Goal: Task Accomplishment & Management: Use online tool/utility

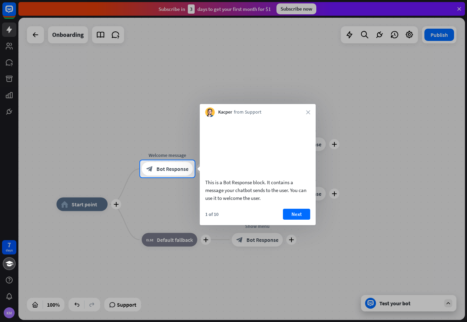
click at [345, 239] on div at bounding box center [233, 249] width 467 height 144
click at [298, 219] on button "Next" at bounding box center [296, 214] width 27 height 11
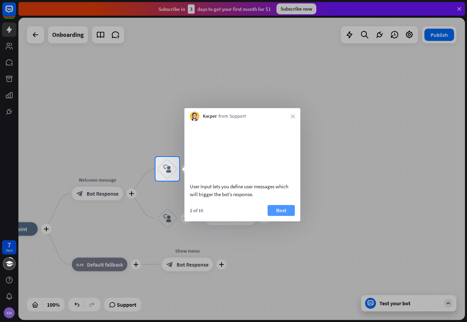
click at [286, 216] on button "Next" at bounding box center [280, 210] width 27 height 11
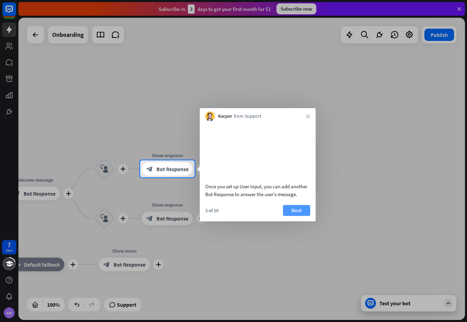
click at [303, 216] on button "Next" at bounding box center [296, 210] width 27 height 11
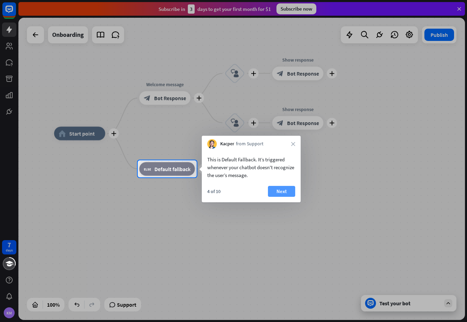
click at [283, 190] on button "Next" at bounding box center [281, 191] width 27 height 11
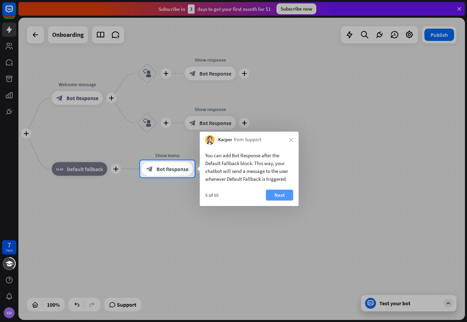
click at [281, 195] on button "Next" at bounding box center [279, 194] width 27 height 11
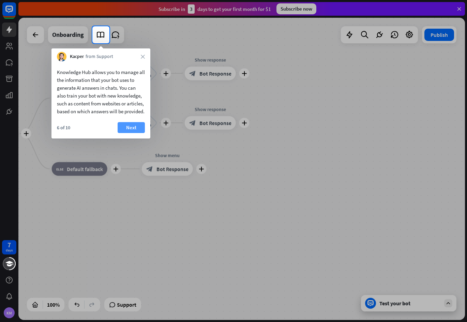
click at [130, 133] on button "Next" at bounding box center [131, 127] width 27 height 11
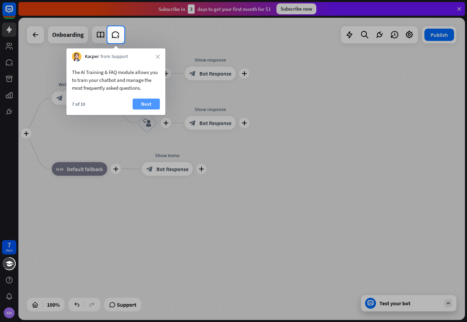
click at [142, 103] on button "Next" at bounding box center [146, 103] width 27 height 11
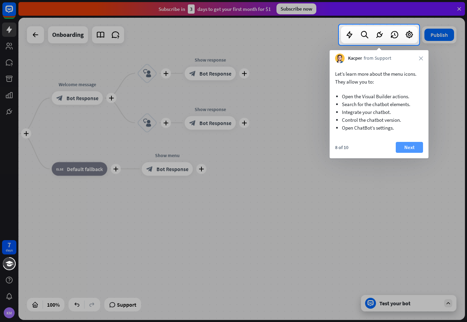
click at [412, 146] on button "Next" at bounding box center [409, 147] width 27 height 11
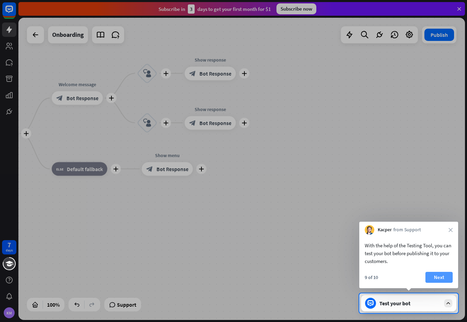
click at [436, 278] on button "Next" at bounding box center [438, 277] width 27 height 11
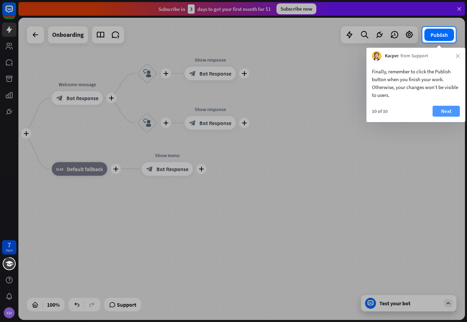
click at [440, 114] on button "Next" at bounding box center [445, 111] width 27 height 11
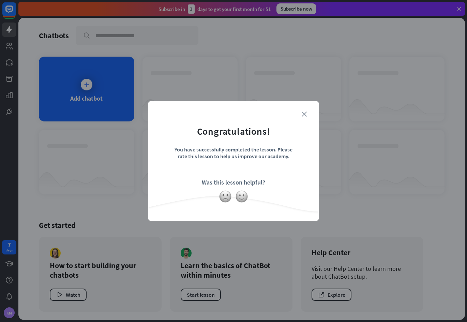
click at [303, 113] on icon "close" at bounding box center [304, 113] width 5 height 5
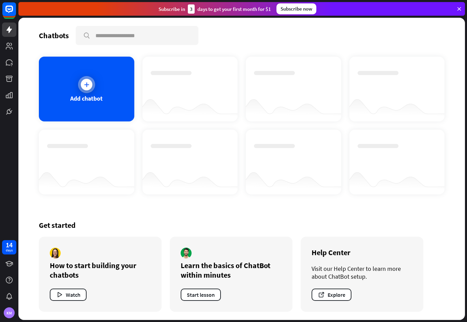
click at [87, 82] on icon at bounding box center [86, 84] width 7 height 7
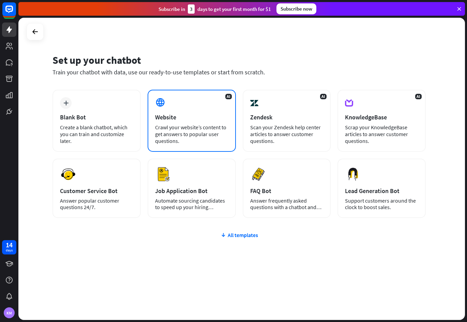
click at [161, 106] on icon at bounding box center [160, 102] width 10 height 10
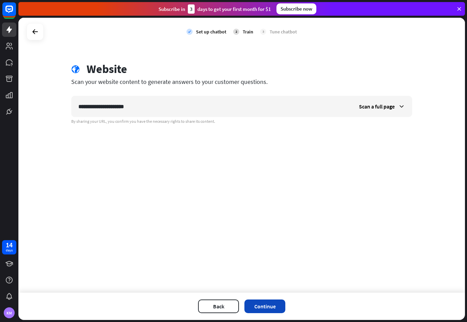
type input "**********"
click at [270, 310] on button "Continue" at bounding box center [264, 306] width 41 height 14
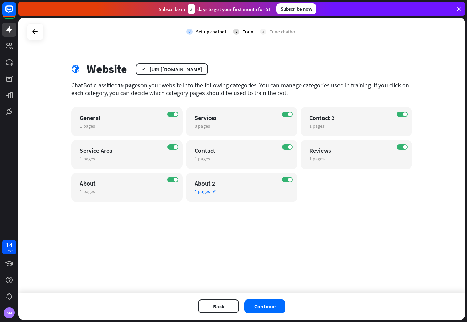
click at [288, 182] on div "ON About 2 1 pages edit" at bounding box center [241, 186] width 111 height 29
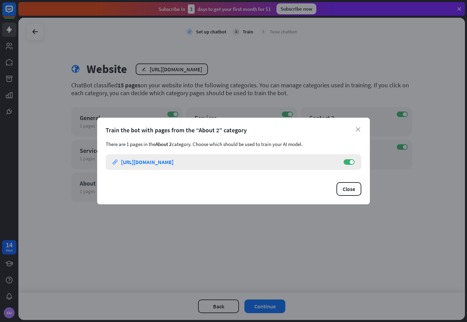
click at [349, 165] on div "About - Tri Express Plumbing link [URL][DOMAIN_NAME] ON" at bounding box center [234, 162] width 256 height 16
click at [359, 125] on div "close Train the bot with pages from the “About 2” category There are 1 pages in…" at bounding box center [233, 161] width 273 height 87
click at [351, 189] on button "Close" at bounding box center [348, 189] width 25 height 14
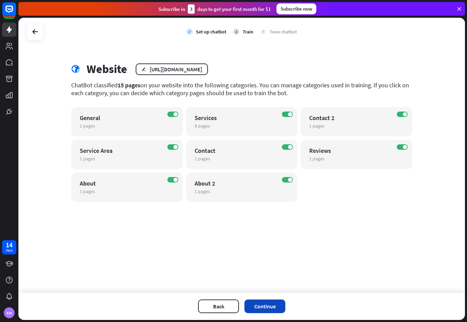
click at [270, 306] on button "Continue" at bounding box center [264, 306] width 41 height 14
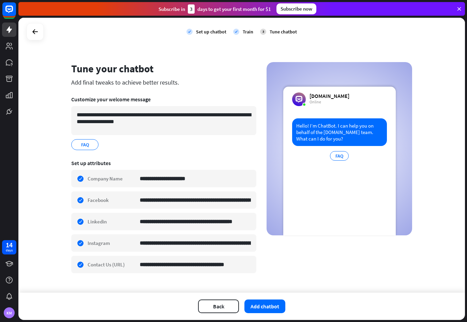
scroll to position [11, 0]
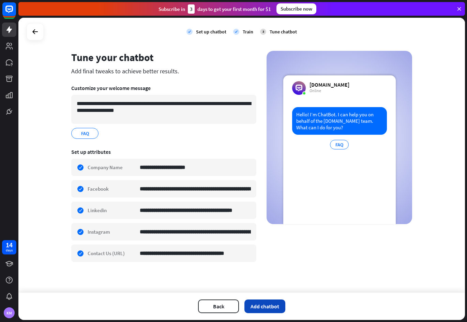
click at [264, 307] on button "Add chatbot" at bounding box center [264, 306] width 41 height 14
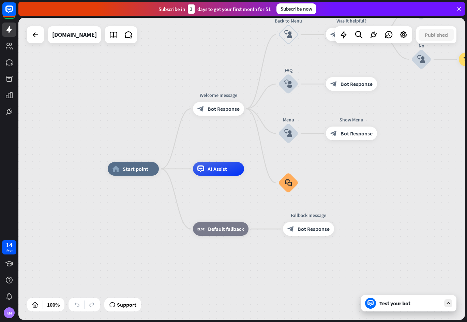
click at [405, 304] on div "Test your bot" at bounding box center [409, 302] width 61 height 7
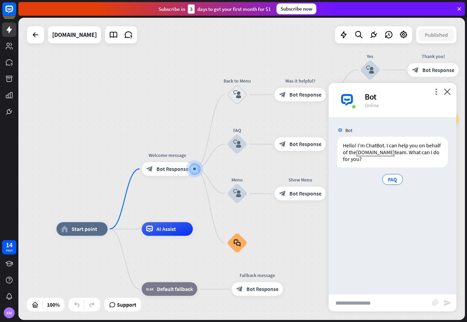
click at [376, 305] on input "text" at bounding box center [379, 302] width 103 height 17
type input "**********"
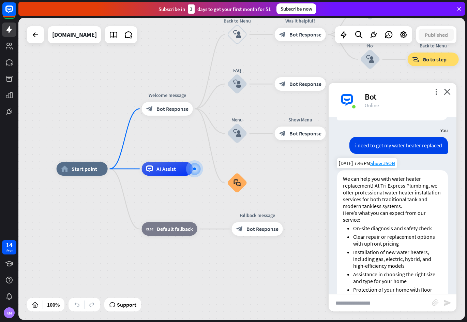
scroll to position [31, 0]
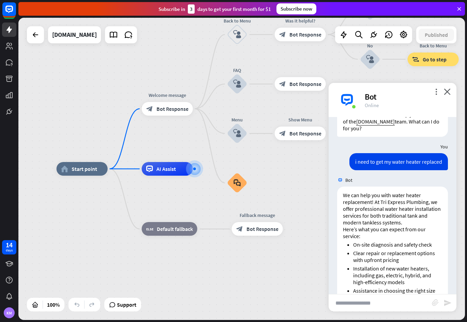
click at [354, 298] on input "text" at bounding box center [379, 302] width 103 height 17
type input "**********"
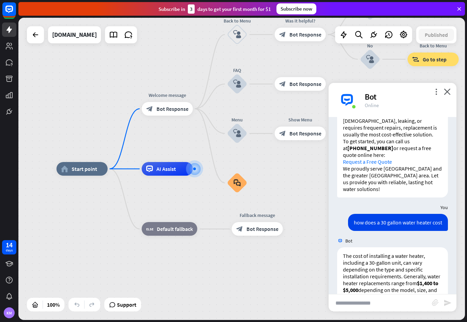
scroll to position [336, 0]
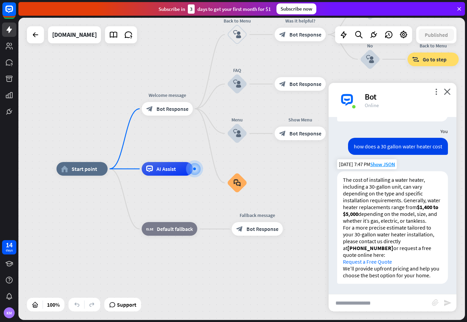
click at [374, 258] on link "Request a Free Quote" at bounding box center [367, 261] width 49 height 7
click at [345, 298] on input "text" at bounding box center [379, 302] width 103 height 17
type input "*"
type input "**********"
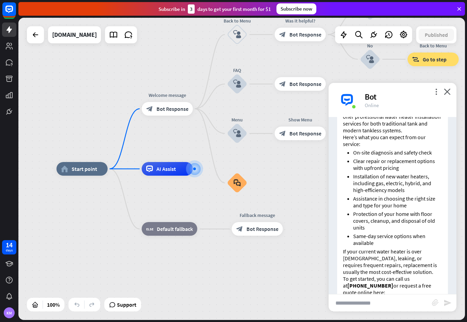
scroll to position [0, 0]
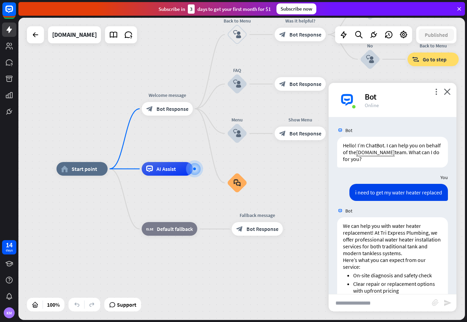
click at [448, 95] on div "Bot" at bounding box center [406, 96] width 83 height 11
click at [447, 91] on icon "close" at bounding box center [447, 91] width 7 height 6
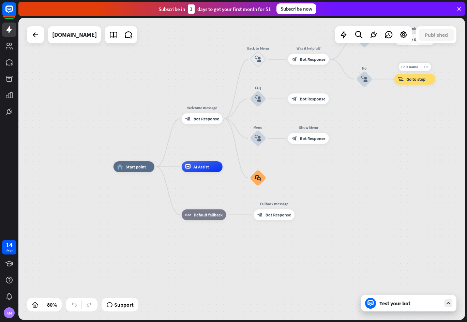
click at [416, 84] on div "Edit name more_horiz block_goto Go to step" at bounding box center [414, 79] width 41 height 11
click at [301, 216] on icon "plus" at bounding box center [301, 215] width 4 height 4
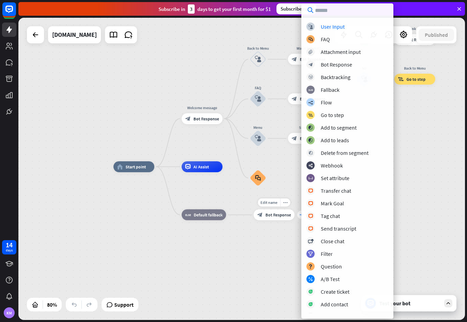
click at [300, 217] on div "plus" at bounding box center [301, 215] width 8 height 8
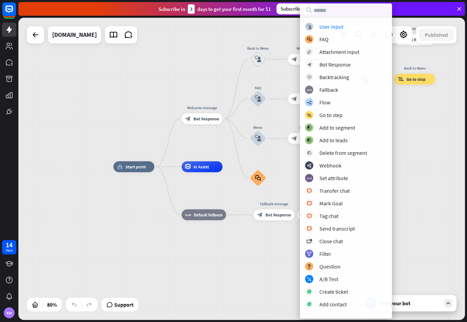
click at [254, 237] on div "home_2 Start point Welcome message block_bot_response Bot Response Back to Menu…" at bounding box center [291, 288] width 357 height 242
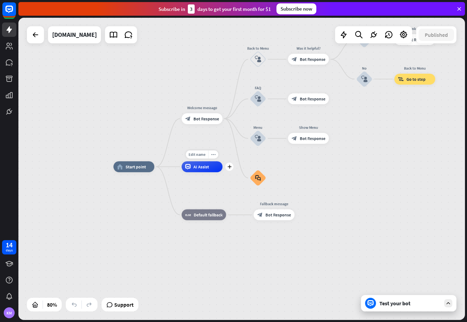
click at [194, 169] on span "AI Assist" at bounding box center [201, 166] width 16 height 5
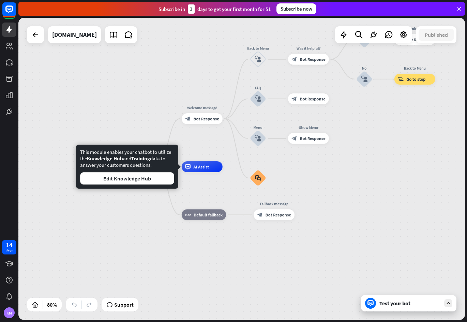
click at [233, 188] on div "home_2 Start point Welcome message block_bot_response Bot Response Back to Menu…" at bounding box center [291, 288] width 357 height 242
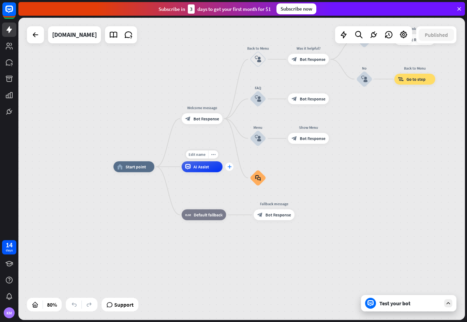
click at [231, 167] on icon "plus" at bounding box center [229, 167] width 4 height 4
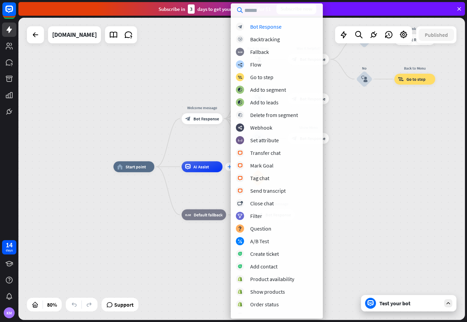
click at [231, 167] on div "block_bot_response Bot Response block_backtracking Backtracking block_fallback …" at bounding box center [277, 167] width 92 height 291
click at [207, 124] on div "Welcome message block_bot_response Bot Response" at bounding box center [202, 118] width 41 height 11
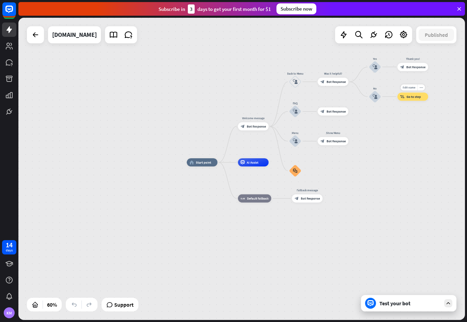
click at [416, 97] on span "Go to step" at bounding box center [413, 96] width 14 height 4
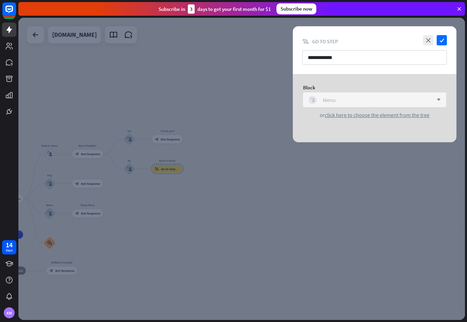
click at [419, 100] on div "block_user_input Menu" at bounding box center [370, 100] width 125 height 8
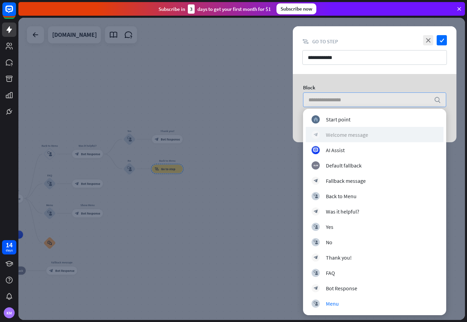
click at [365, 133] on div "Welcome message" at bounding box center [347, 134] width 42 height 7
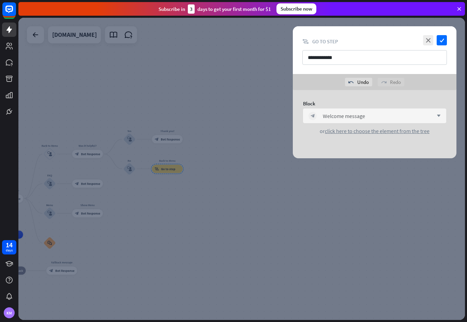
drag, startPoint x: 380, startPoint y: 132, endPoint x: 381, endPoint y: 136, distance: 4.1
click at [381, 136] on div "Block block_bot_response Welcome message arrow_down or click here to choose the…" at bounding box center [375, 117] width 164 height 55
drag, startPoint x: 174, startPoint y: 187, endPoint x: 361, endPoint y: 186, distance: 186.7
click at [361, 186] on div at bounding box center [241, 169] width 446 height 302
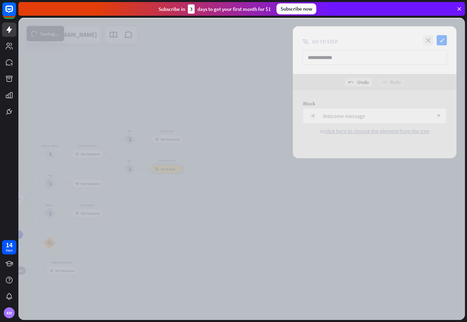
click at [357, 143] on div at bounding box center [241, 169] width 446 height 302
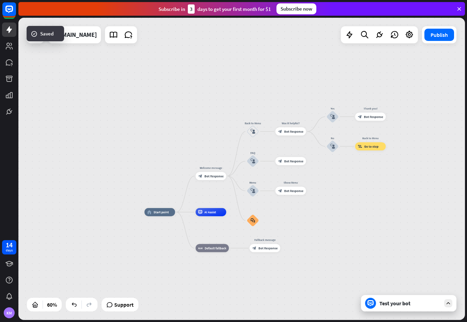
drag, startPoint x: 238, startPoint y: 225, endPoint x: 400, endPoint y: 207, distance: 162.8
click at [400, 207] on div "home_2 Start point Welcome message block_bot_response Bot Response Back to Menu…" at bounding box center [241, 169] width 446 height 302
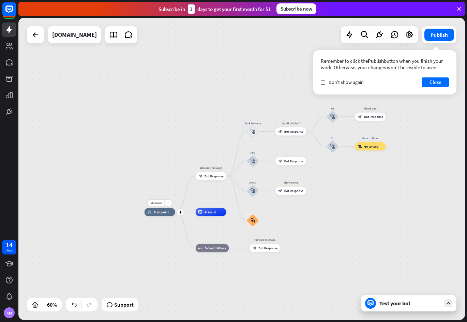
click at [163, 216] on div "Edit name more_horiz plus home_2 Start point" at bounding box center [159, 212] width 31 height 8
click at [437, 83] on button "Close" at bounding box center [434, 82] width 27 height 10
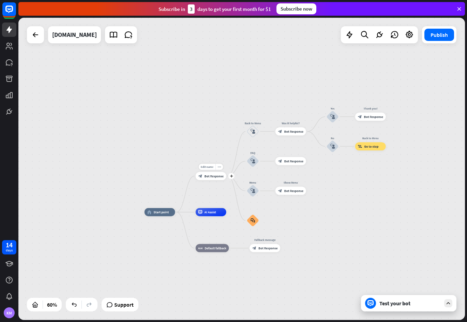
click at [211, 176] on span "Bot Response" at bounding box center [213, 176] width 19 height 4
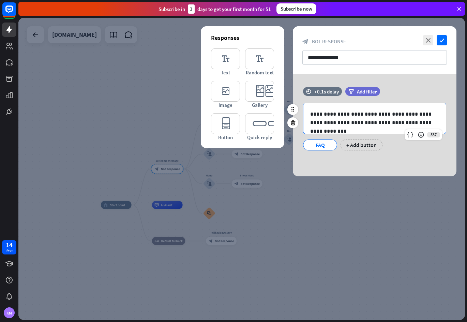
click at [365, 122] on p "**********" at bounding box center [374, 118] width 129 height 17
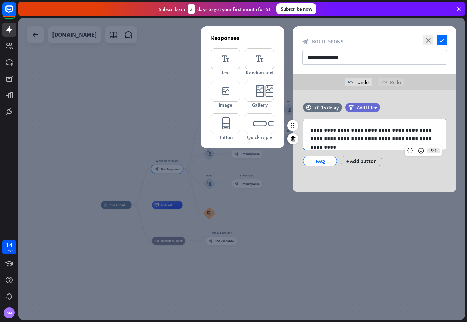
click at [312, 138] on p "**********" at bounding box center [374, 134] width 129 height 17
click at [314, 137] on p "**********" at bounding box center [374, 134] width 129 height 17
click at [428, 130] on p "**********" at bounding box center [374, 134] width 129 height 17
click at [313, 137] on p "**********" at bounding box center [374, 134] width 129 height 17
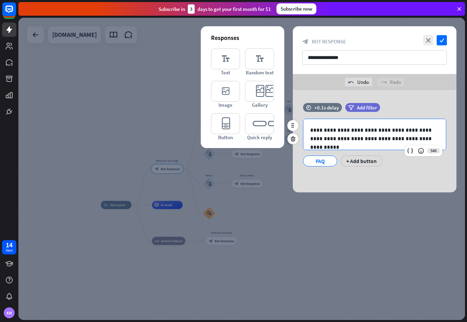
click at [327, 137] on p "**********" at bounding box center [374, 134] width 129 height 17
click at [333, 137] on p "**********" at bounding box center [374, 134] width 129 height 17
click at [331, 137] on p "**********" at bounding box center [374, 134] width 129 height 17
click at [440, 39] on icon "check" at bounding box center [441, 40] width 10 height 10
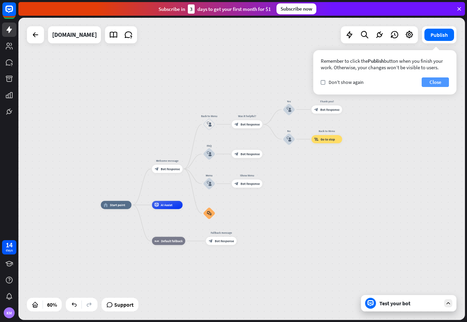
click at [436, 82] on button "Close" at bounding box center [434, 82] width 27 height 10
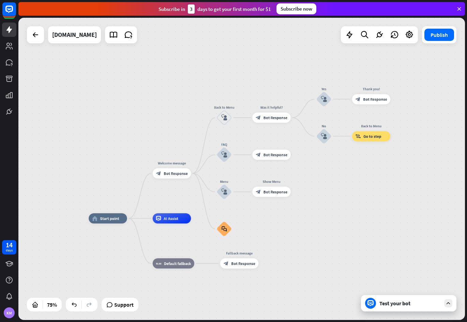
click at [449, 305] on icon at bounding box center [448, 303] width 6 height 6
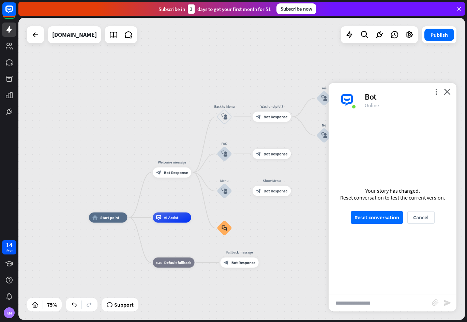
click at [448, 95] on div "Bot" at bounding box center [406, 96] width 83 height 11
click at [448, 36] on button "Publish" at bounding box center [439, 35] width 30 height 12
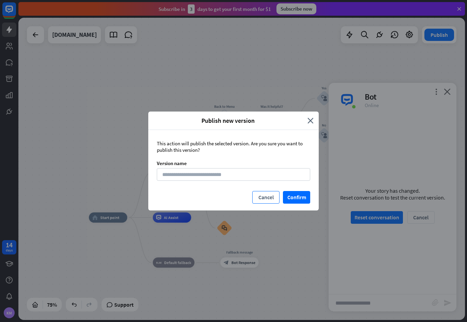
click at [256, 197] on button "Cancel" at bounding box center [265, 197] width 27 height 13
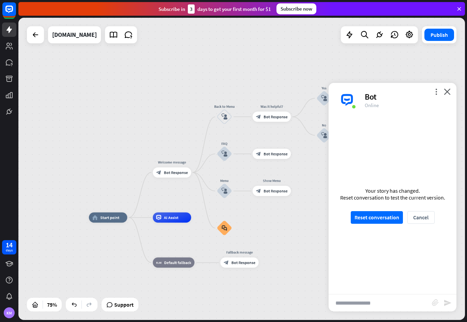
click at [450, 93] on div "more_vert close Bot Online" at bounding box center [392, 100] width 128 height 34
click at [444, 93] on icon "close" at bounding box center [447, 91] width 7 height 6
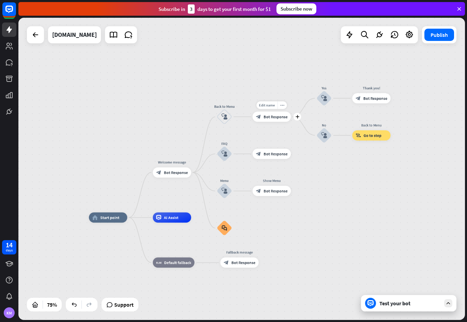
click at [284, 114] on span "Bot Response" at bounding box center [275, 116] width 24 height 5
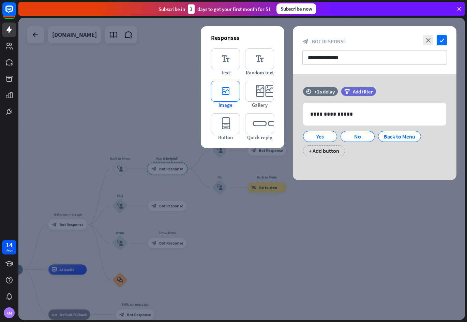
click at [224, 89] on icon "editor_image" at bounding box center [225, 91] width 29 height 21
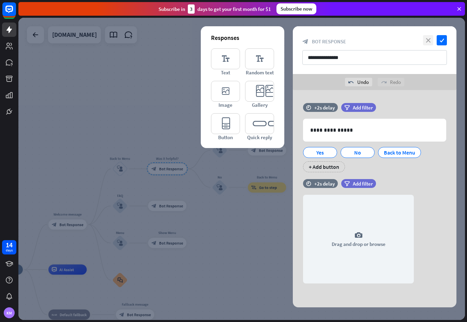
click at [430, 39] on icon "close" at bounding box center [428, 40] width 10 height 10
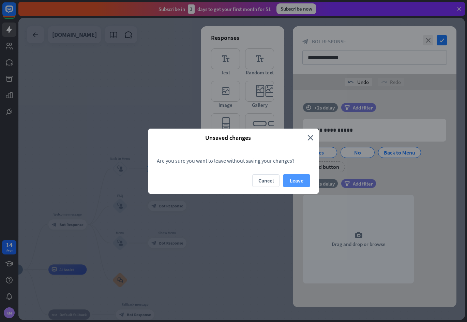
click at [292, 178] on button "Leave" at bounding box center [296, 180] width 27 height 13
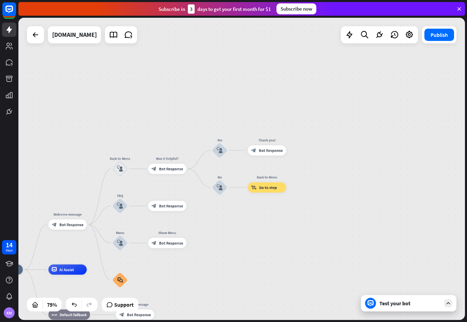
click at [234, 253] on div "home_2 Start point Welcome message block_bot_response Bot Response Back to Menu…" at bounding box center [241, 169] width 446 height 302
